Goal: Find specific page/section: Find specific page/section

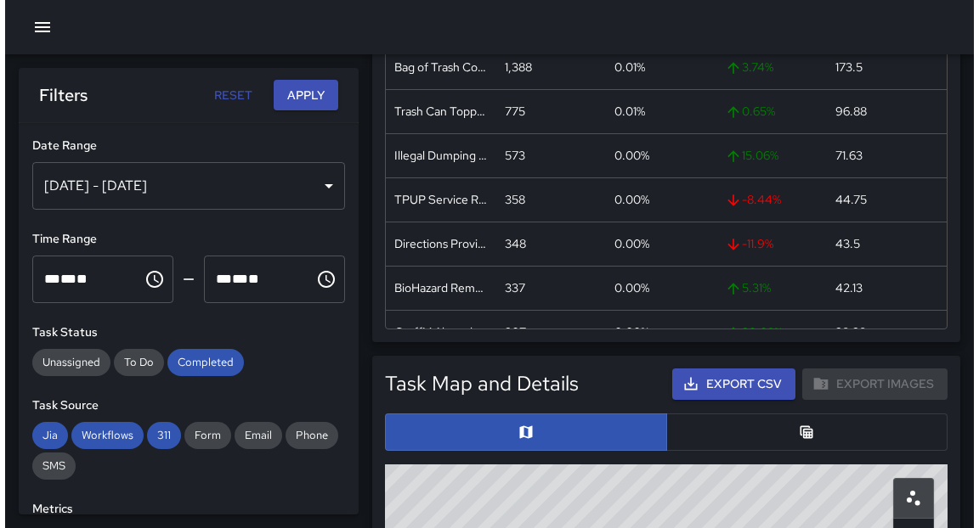
scroll to position [661, 0]
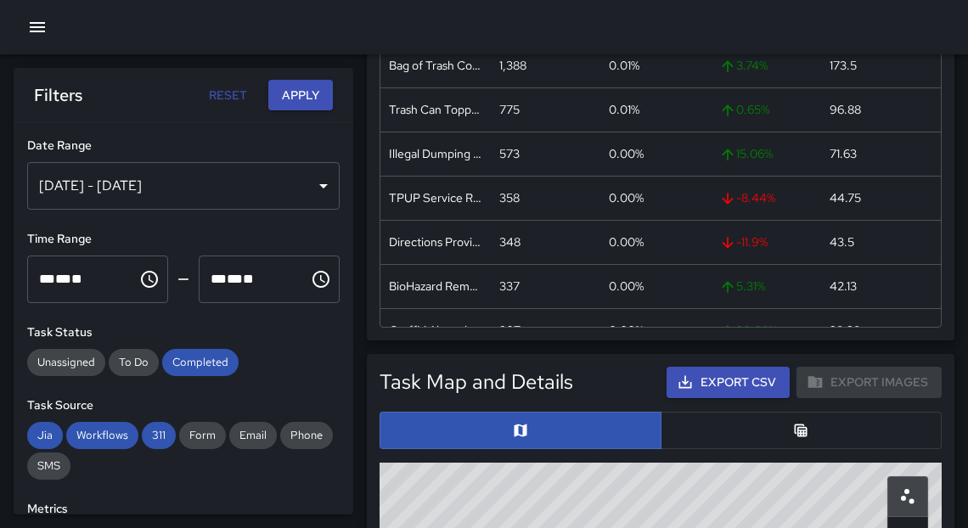
click at [46, 51] on div at bounding box center [484, 27] width 968 height 54
click at [38, 23] on icon "button" at bounding box center [37, 27] width 15 height 10
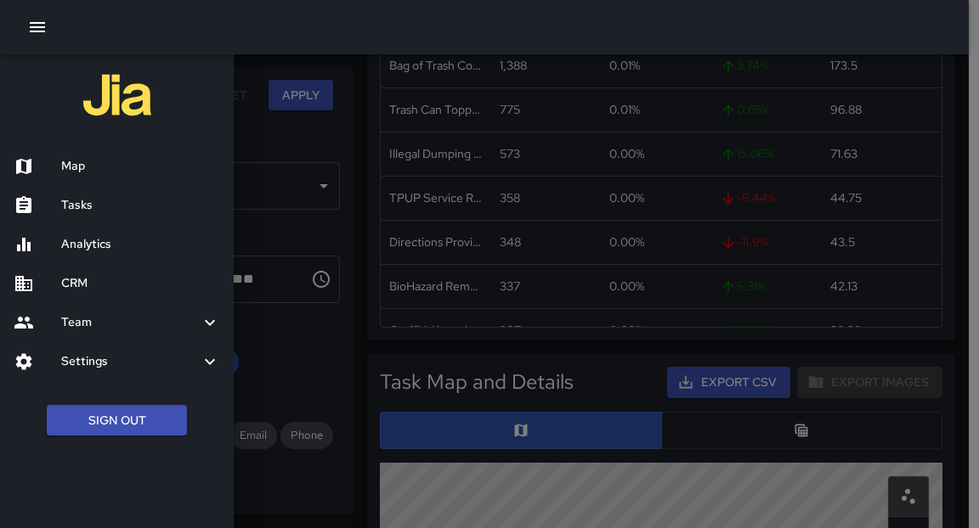
click at [107, 165] on h6 "Map" at bounding box center [140, 166] width 159 height 19
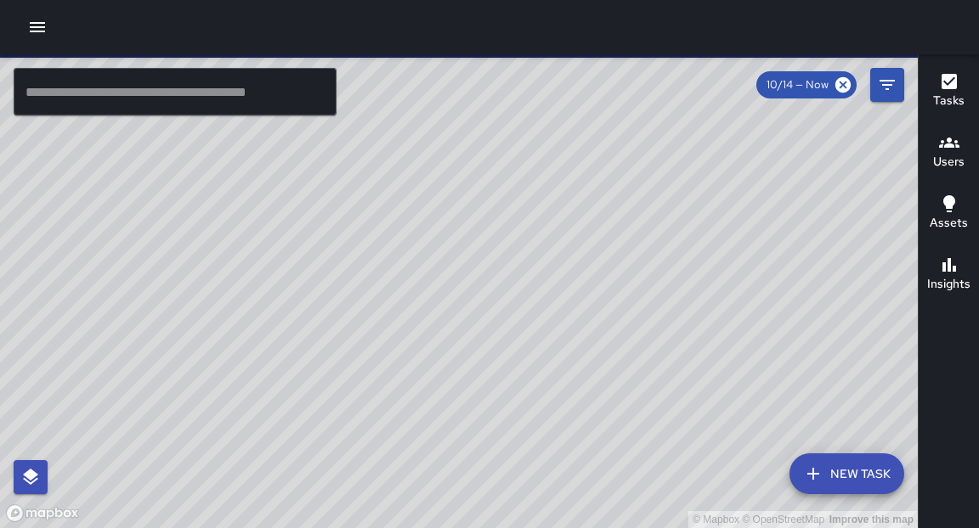
click at [103, 94] on input "text" at bounding box center [175, 92] width 323 height 48
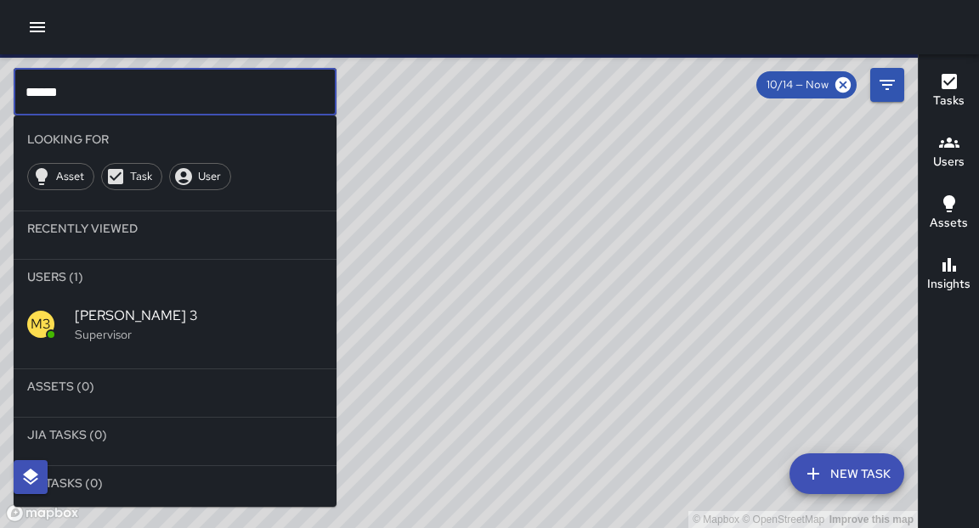
type input "******"
click at [112, 313] on span "[PERSON_NAME] 3" at bounding box center [199, 316] width 248 height 20
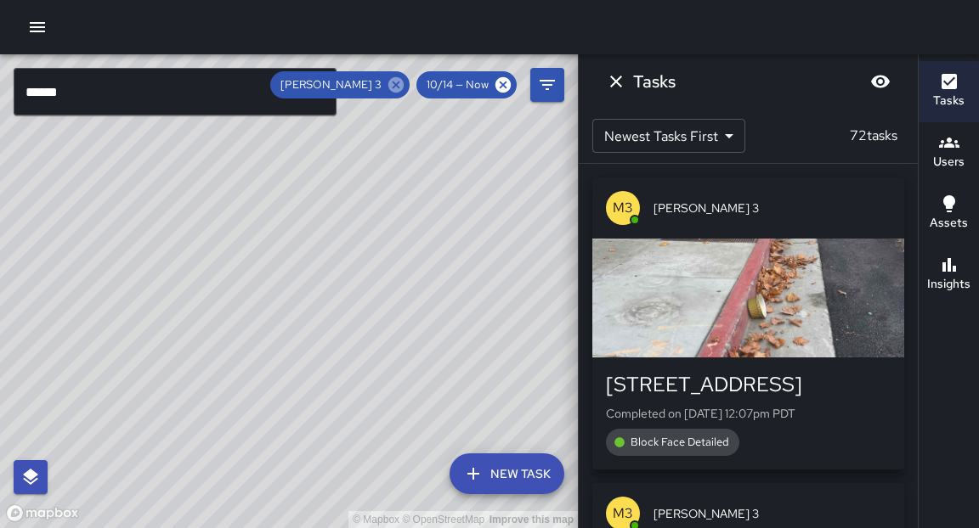
click at [400, 84] on icon at bounding box center [395, 84] width 15 height 15
